Goal: Information Seeking & Learning: Learn about a topic

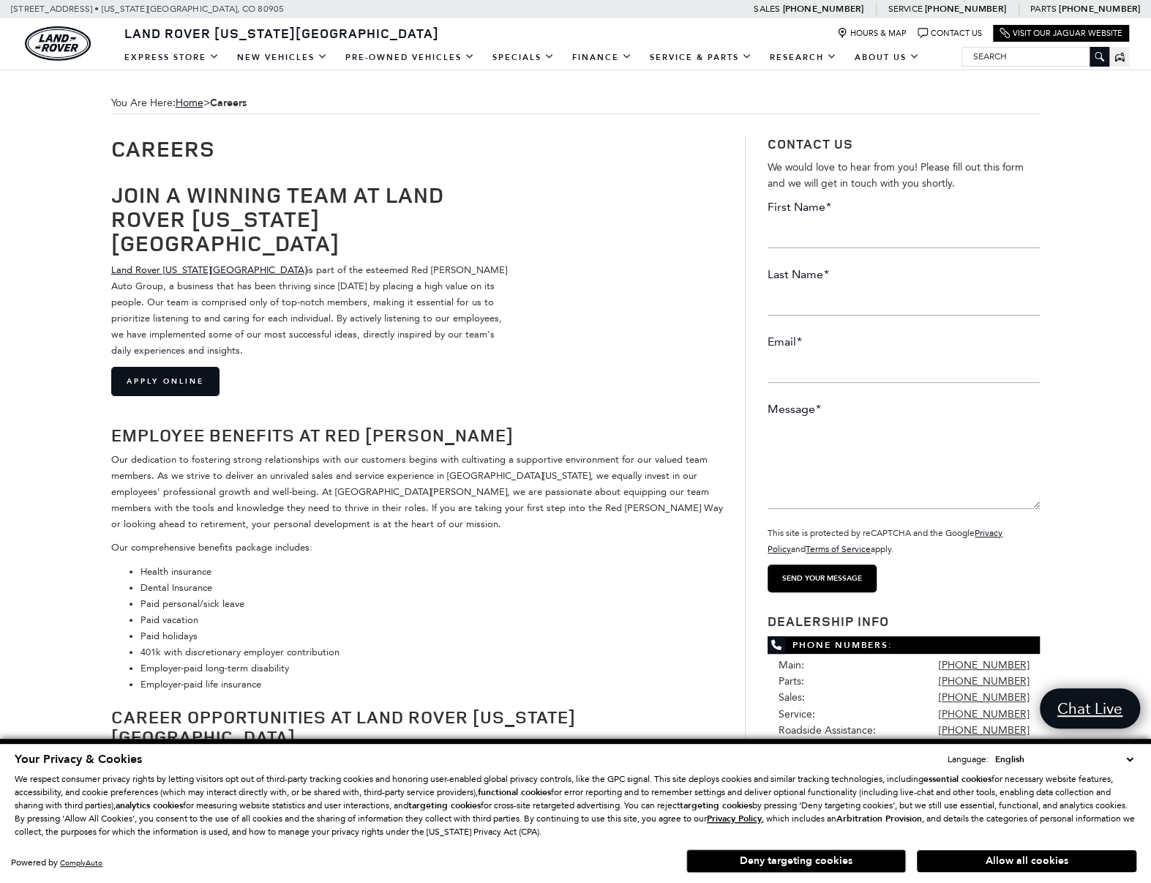
click at [1131, 758] on select "English Spanish / Español English / United Kingdom Korean / 한국어 Vietnamese / Ti…" at bounding box center [1064, 759] width 145 height 15
click at [45, 479] on div "You Are Here: Home > Careers Careers Join a Winning Team at Land Rover Colorado…" at bounding box center [575, 869] width 1151 height 1599
click at [1042, 845] on div "Your Privacy & Cookies Language: English Spanish / Español English / United Kin…" at bounding box center [576, 813] width 1128 height 130
click at [1039, 853] on button "Allow all cookies" at bounding box center [1027, 861] width 220 height 22
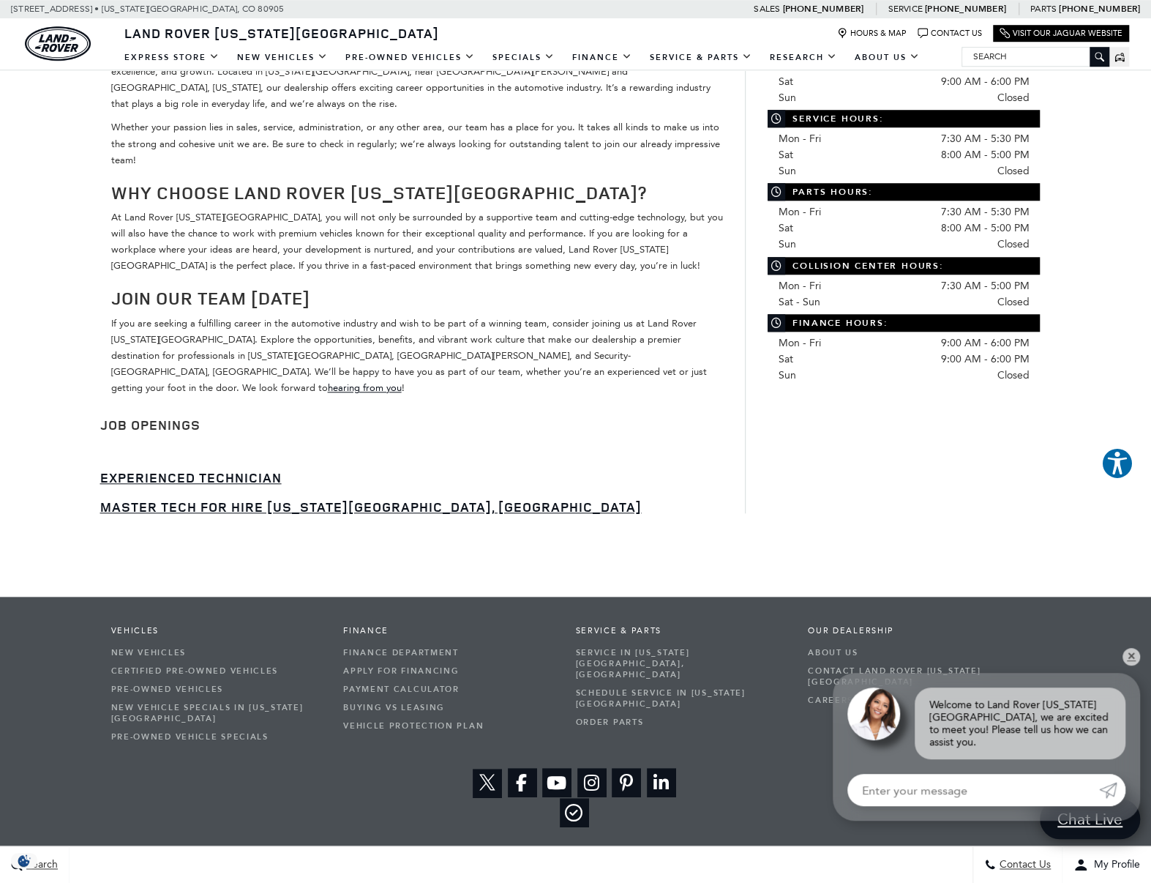
scroll to position [761, 0]
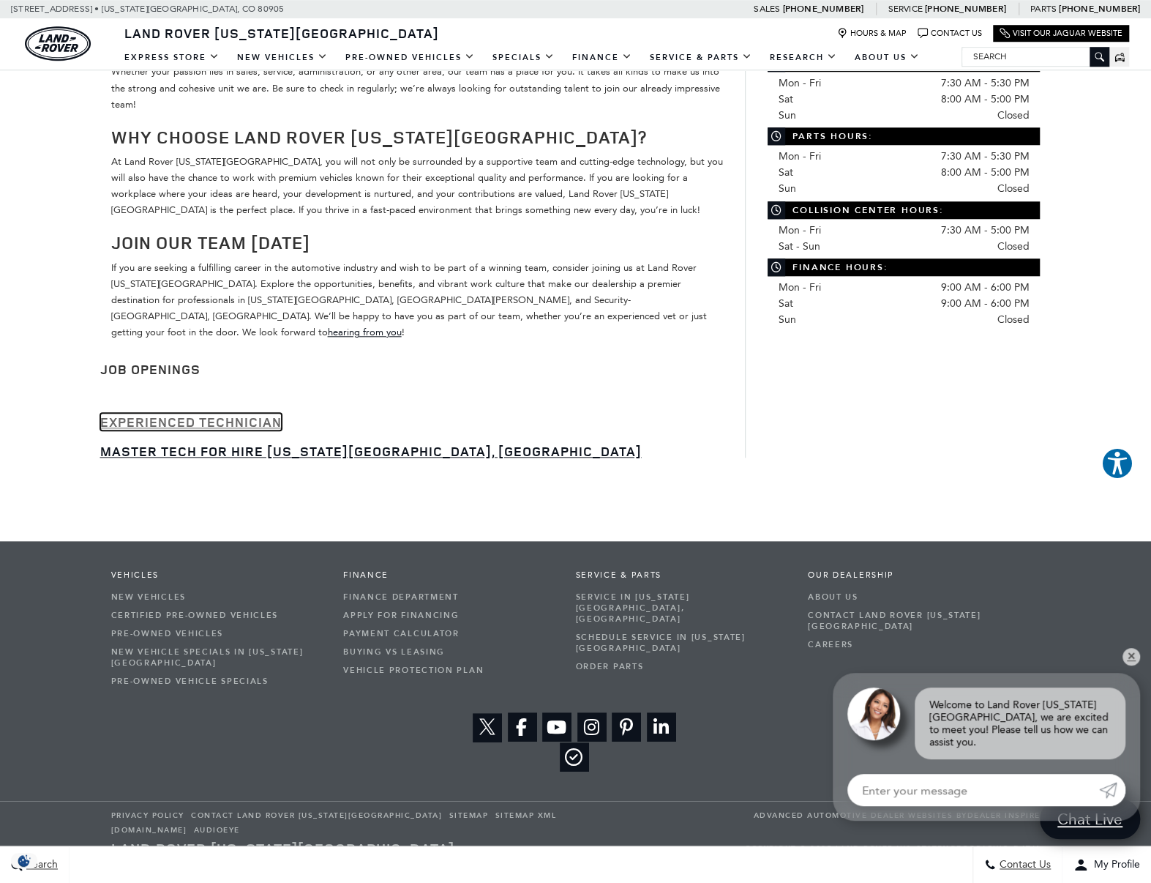
click at [165, 413] on link "Experienced Technician" at bounding box center [191, 422] width 182 height 18
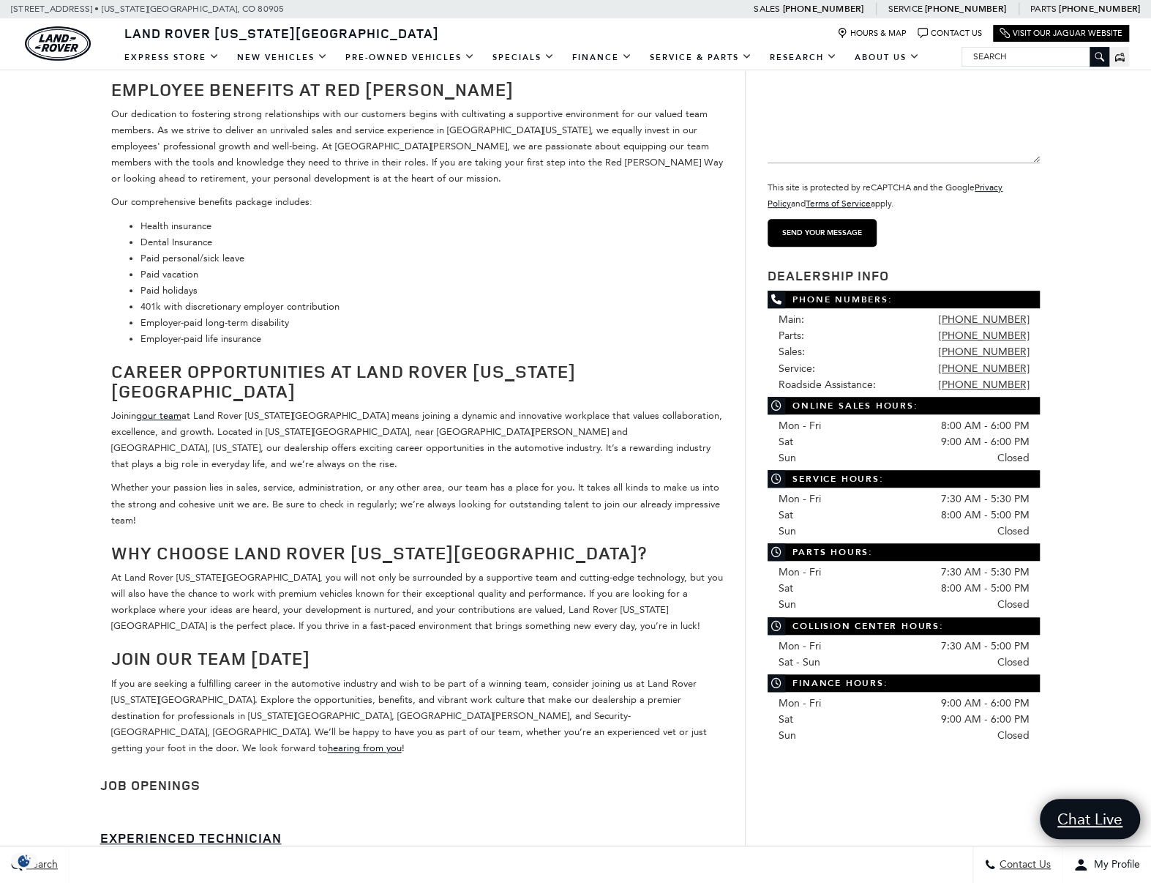
scroll to position [321, 0]
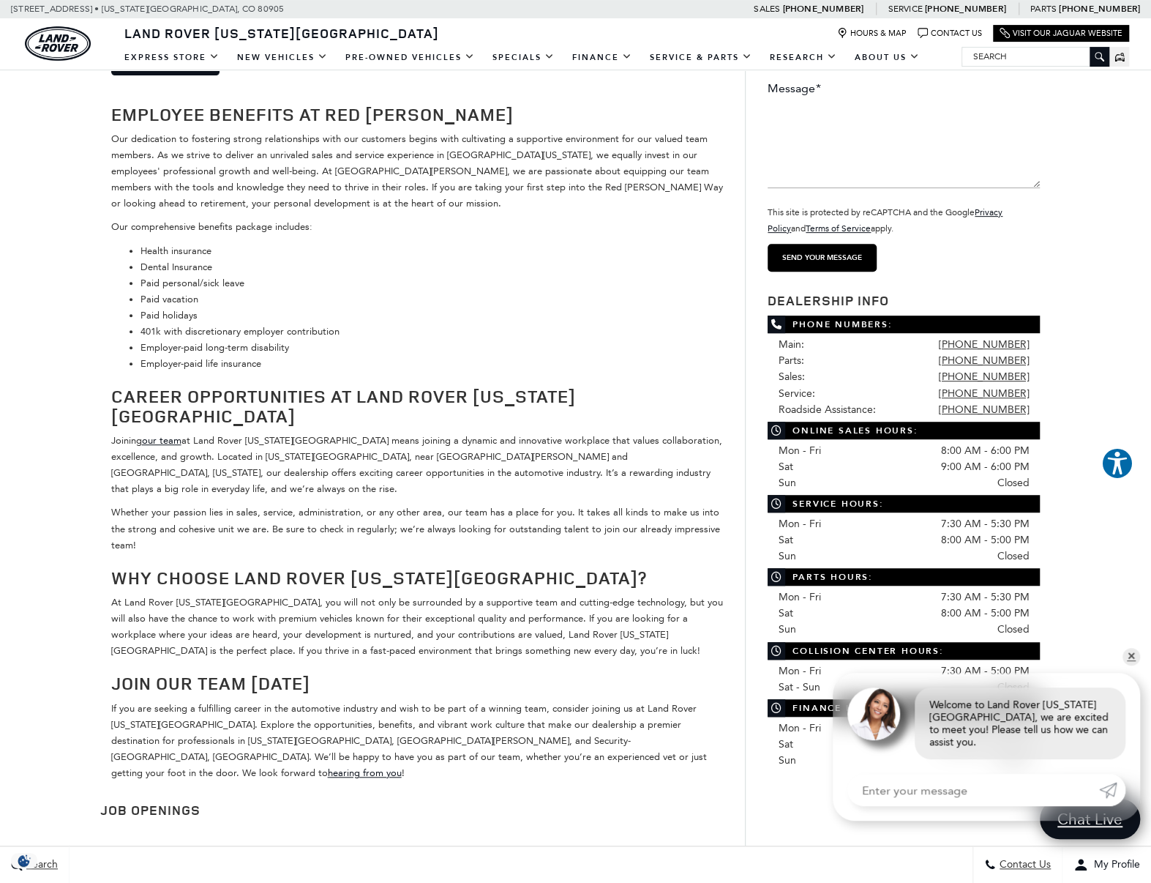
click at [255, 853] on link "Experienced Technician" at bounding box center [191, 862] width 182 height 18
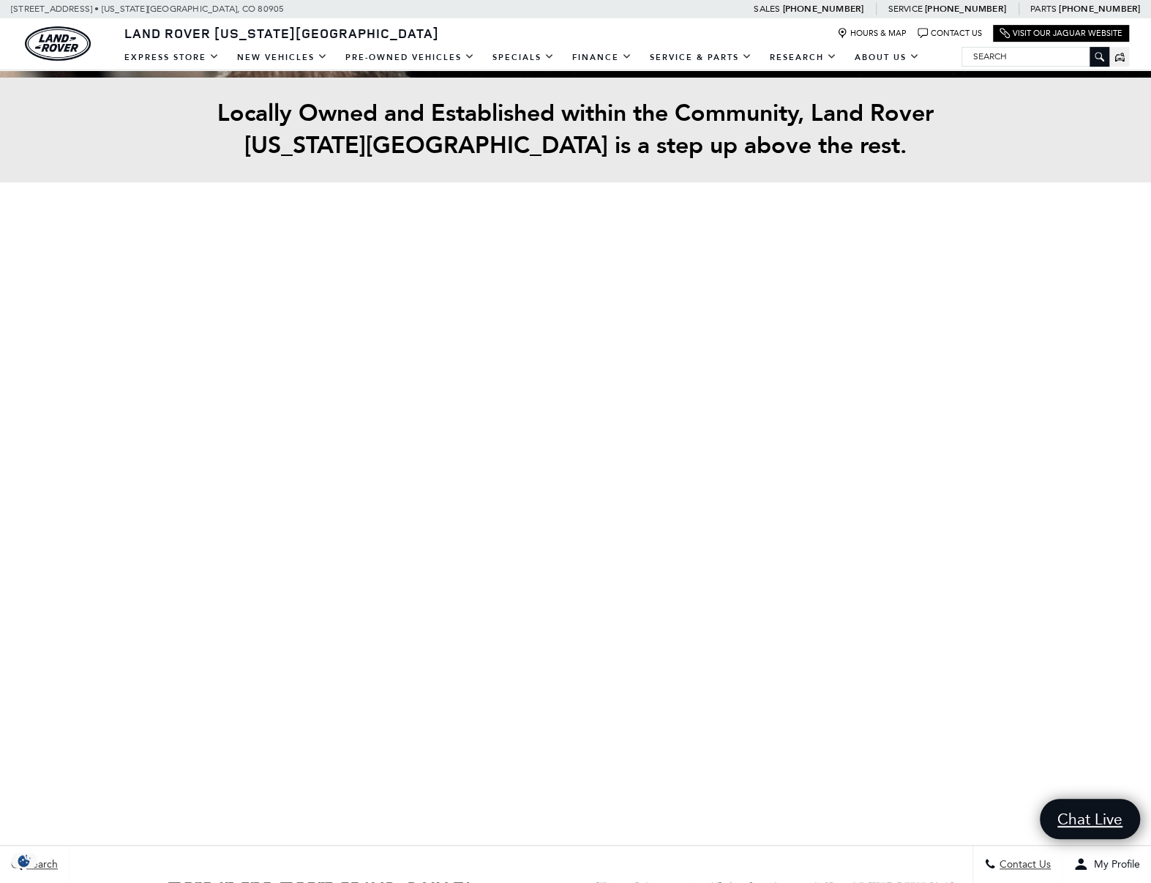
scroll to position [439, 0]
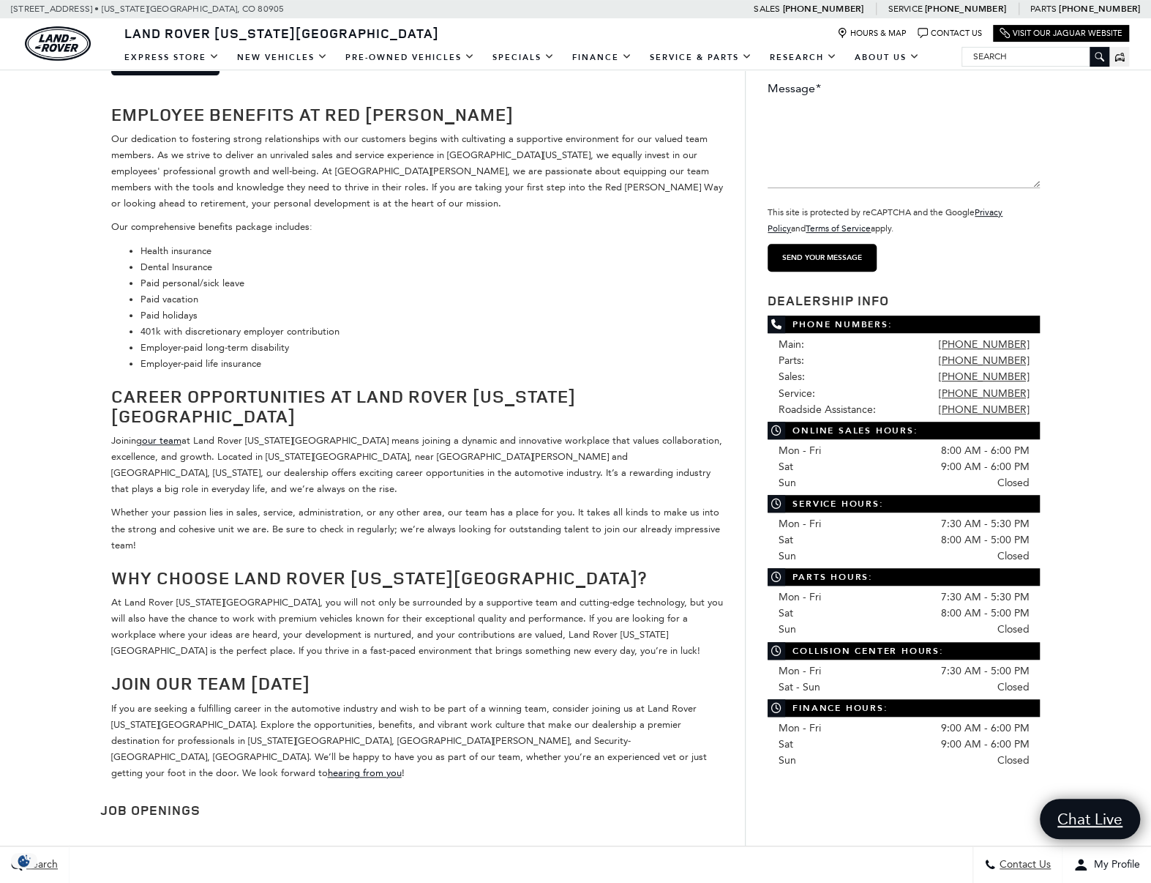
scroll to position [761, 0]
